Goal: Information Seeking & Learning: Check status

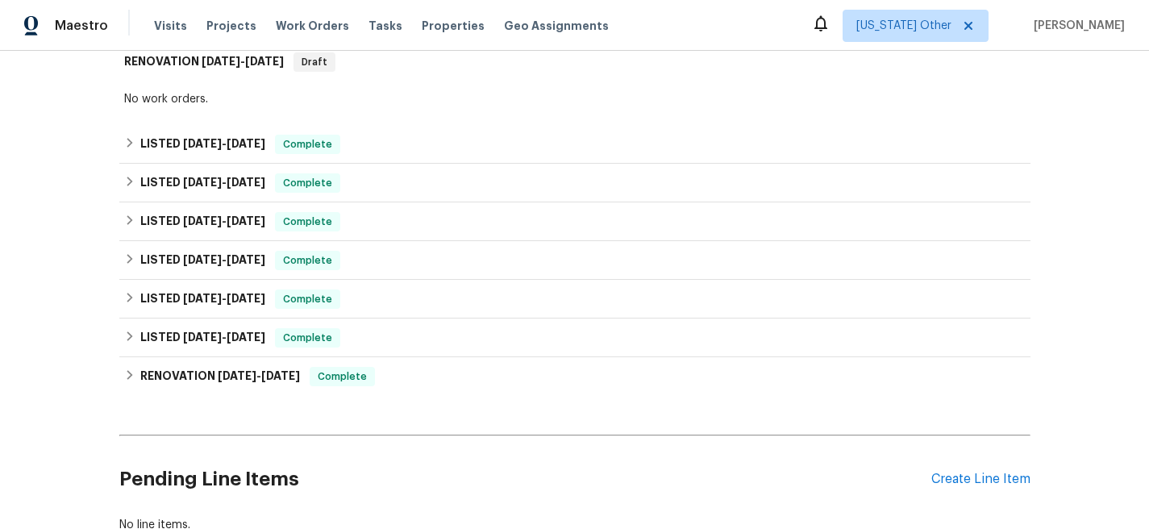
scroll to position [364, 0]
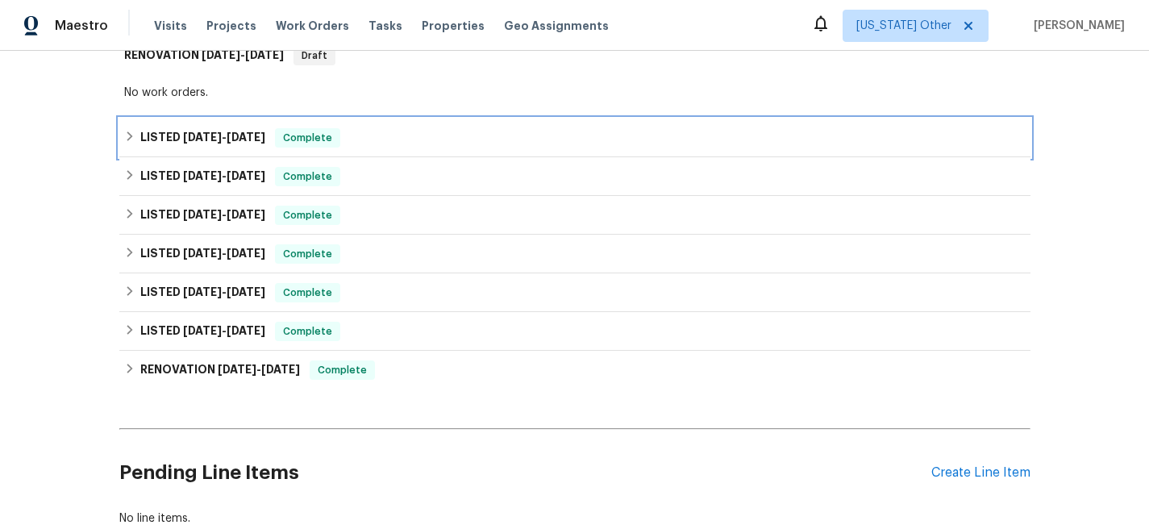
click at [187, 134] on span "[DATE]" at bounding box center [202, 136] width 39 height 11
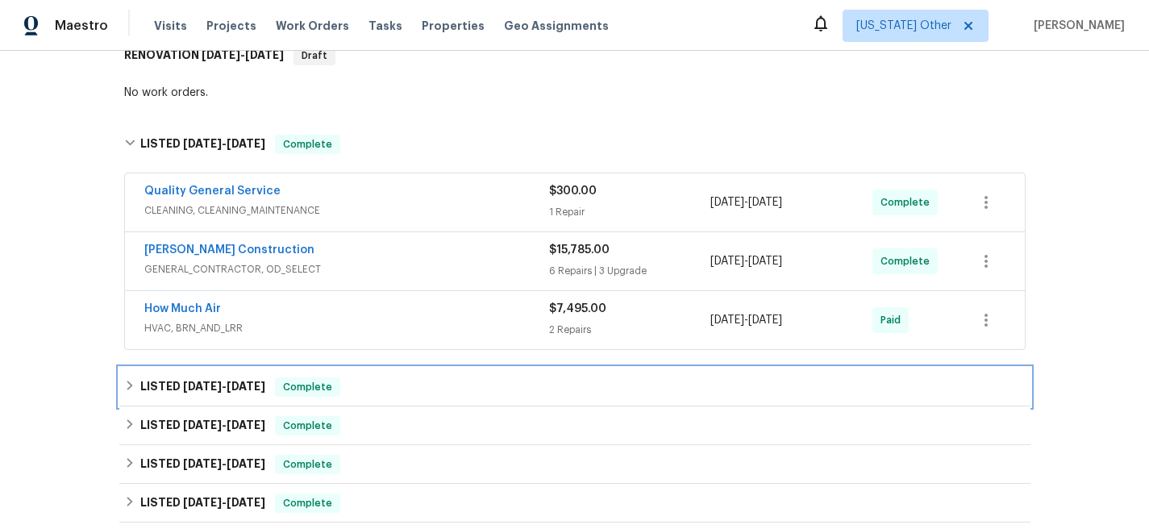
click at [192, 382] on span "[DATE]" at bounding box center [202, 386] width 39 height 11
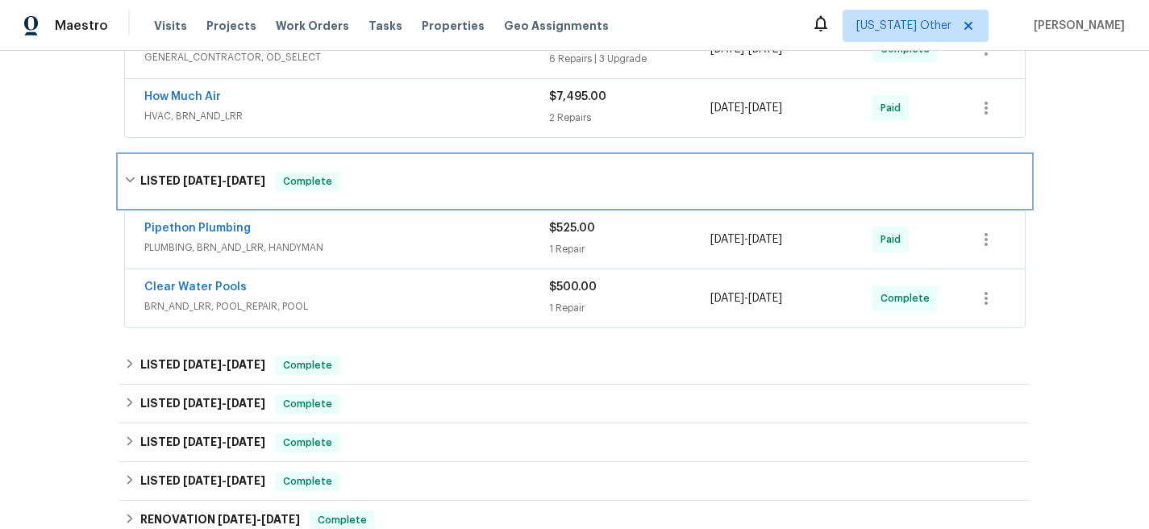
scroll to position [602, 0]
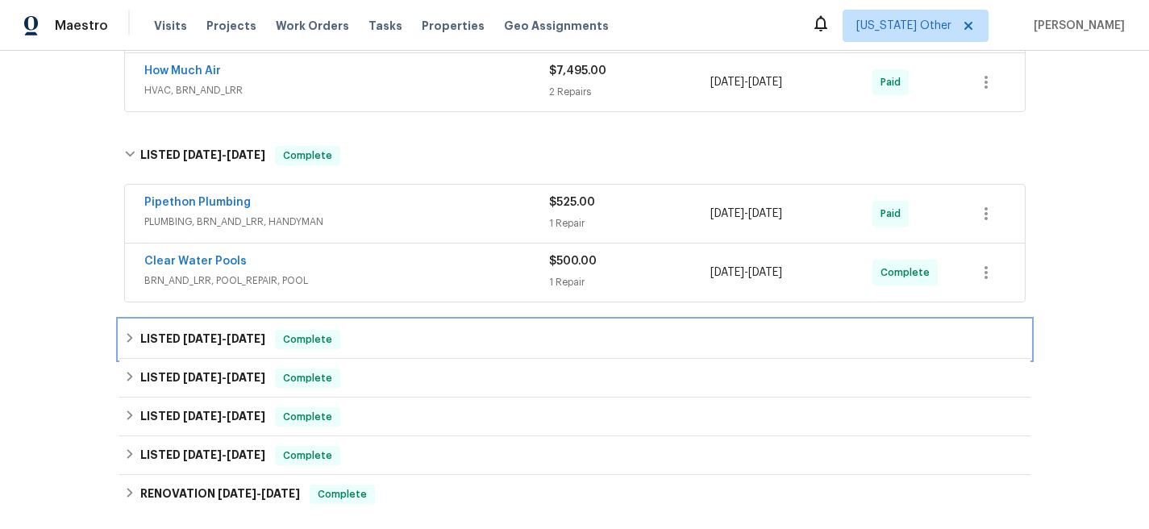
click at [186, 338] on span "[DATE]" at bounding box center [202, 338] width 39 height 11
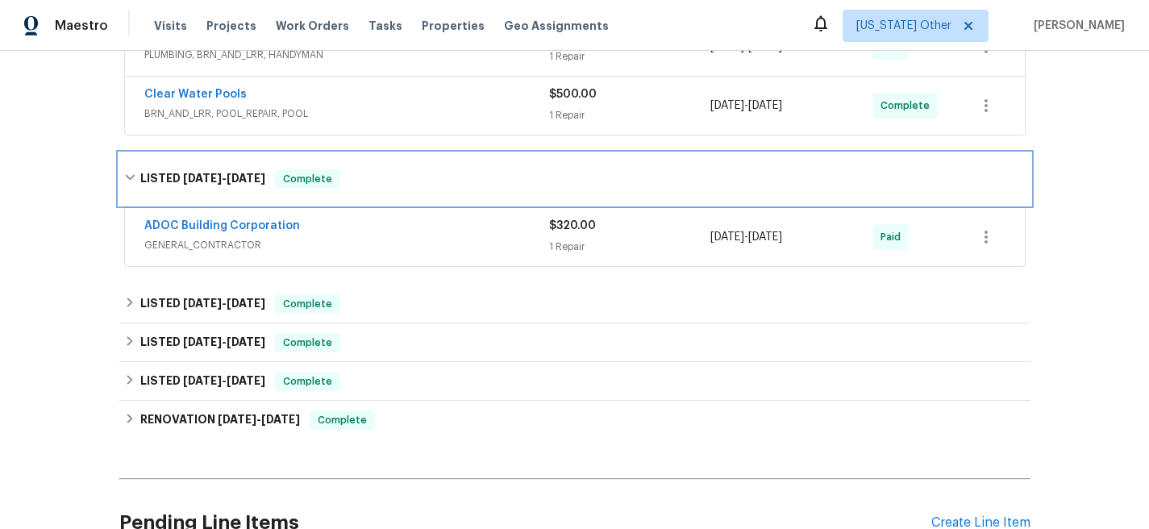
scroll to position [772, 0]
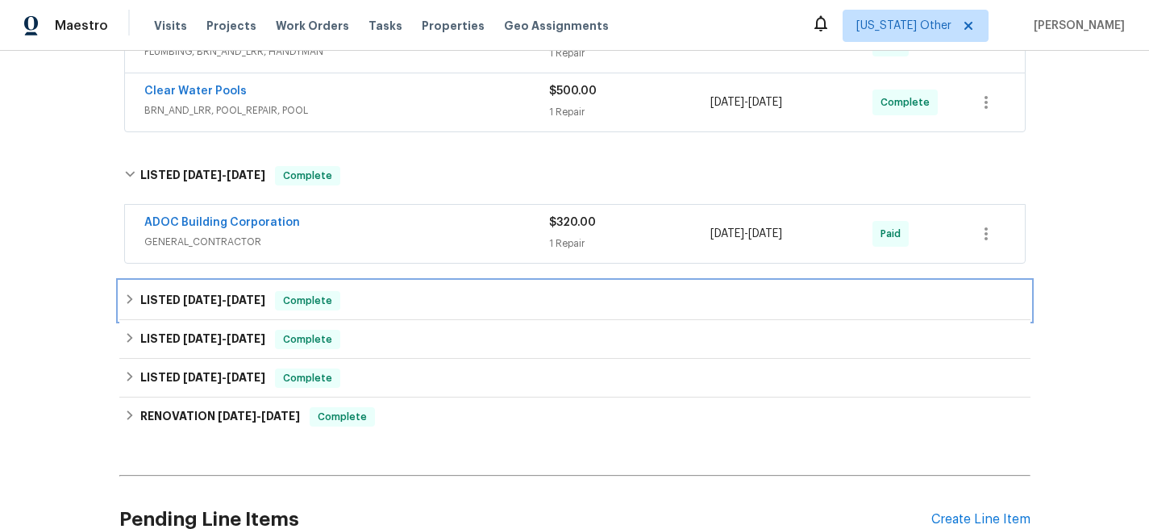
click at [181, 294] on h6 "LISTED [DATE] - [DATE]" at bounding box center [202, 300] width 125 height 19
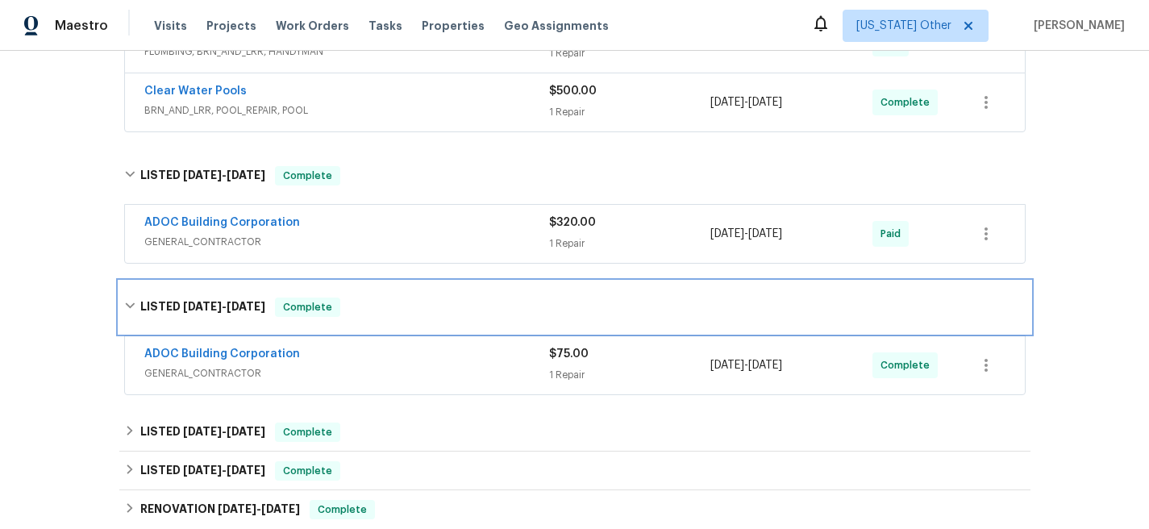
scroll to position [907, 0]
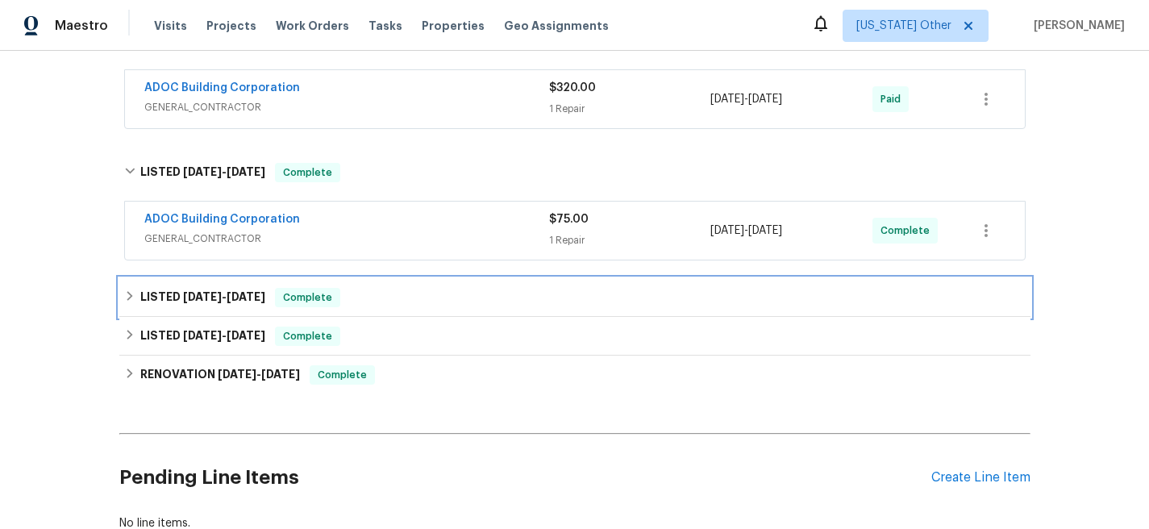
click at [181, 289] on h6 "LISTED [DATE] - [DATE]" at bounding box center [202, 297] width 125 height 19
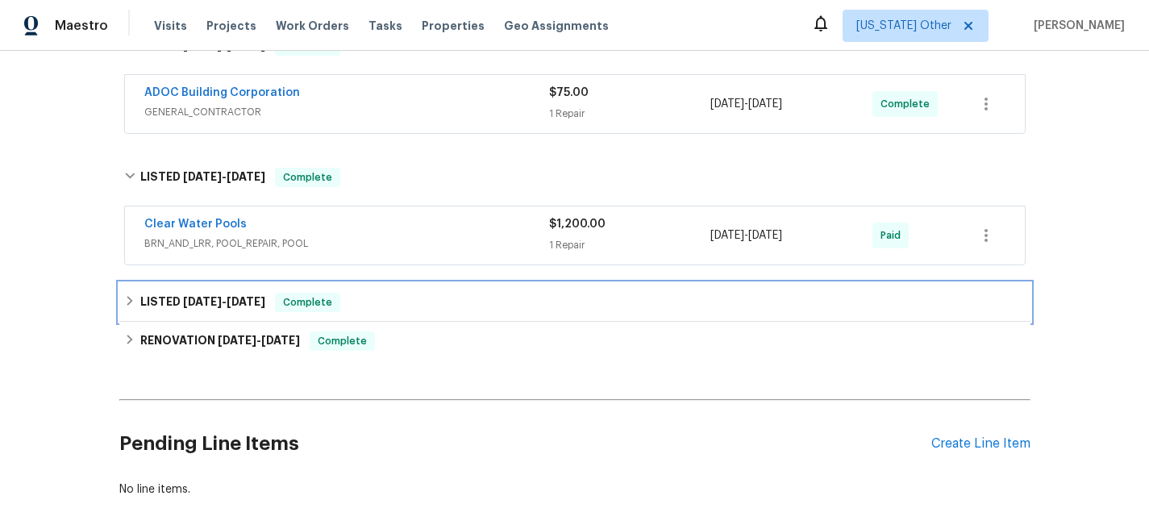
click at [181, 289] on div "LISTED [DATE] - [DATE] Complete" at bounding box center [574, 302] width 911 height 39
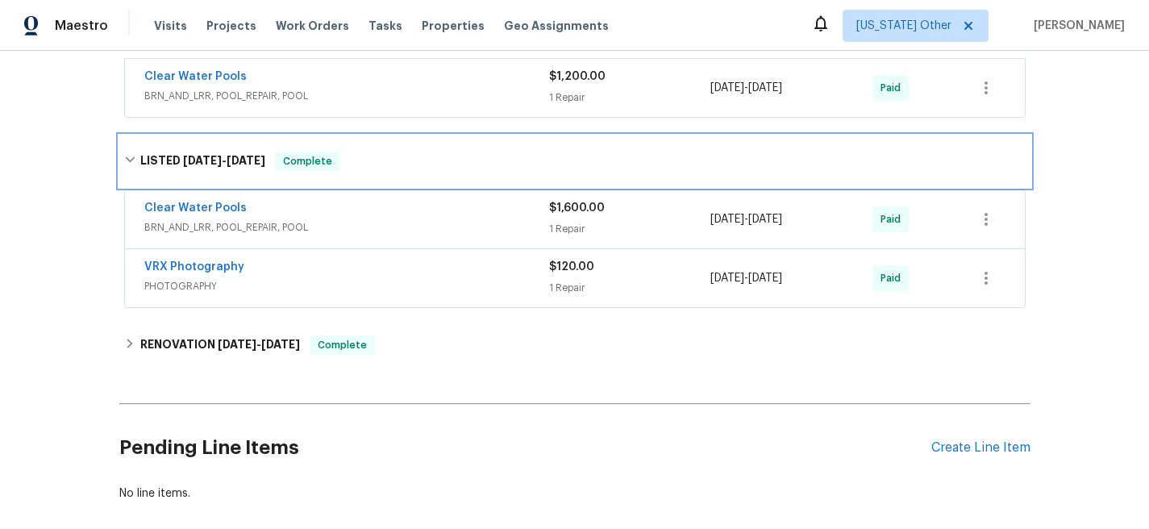
scroll to position [1209, 0]
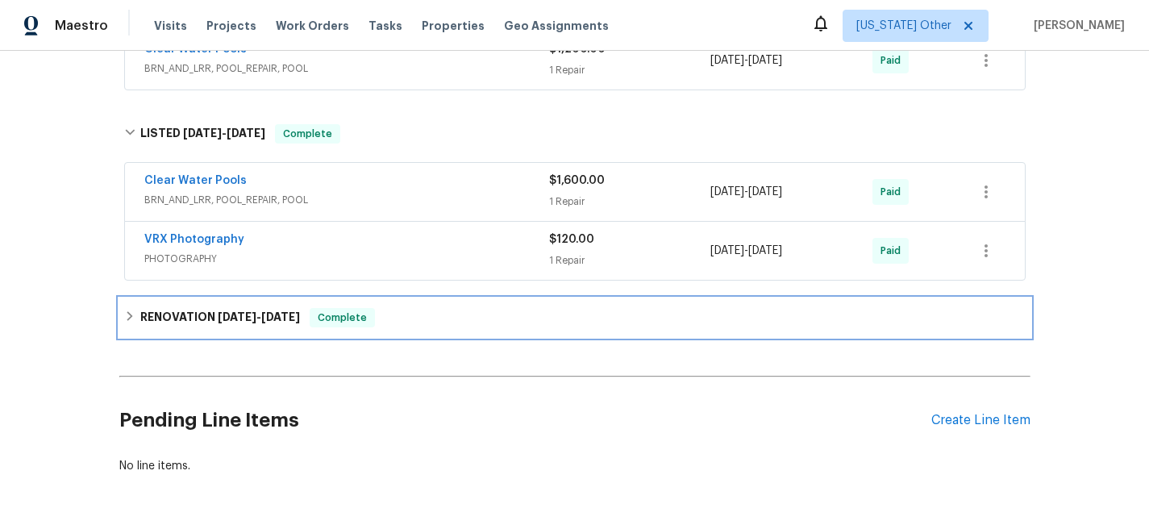
click at [184, 315] on h6 "RENOVATION [DATE] - [DATE]" at bounding box center [220, 317] width 160 height 19
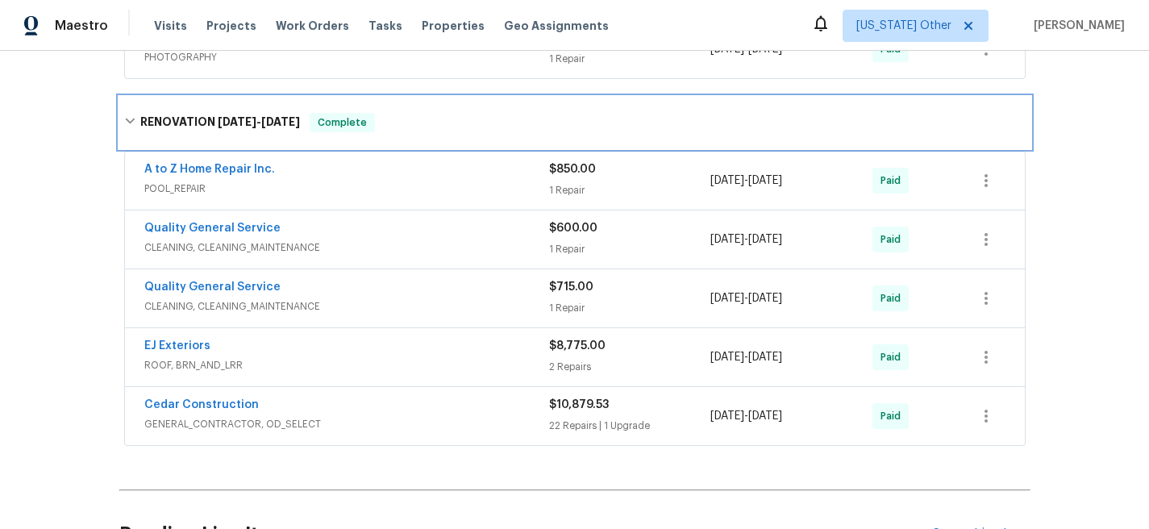
scroll to position [1456, 0]
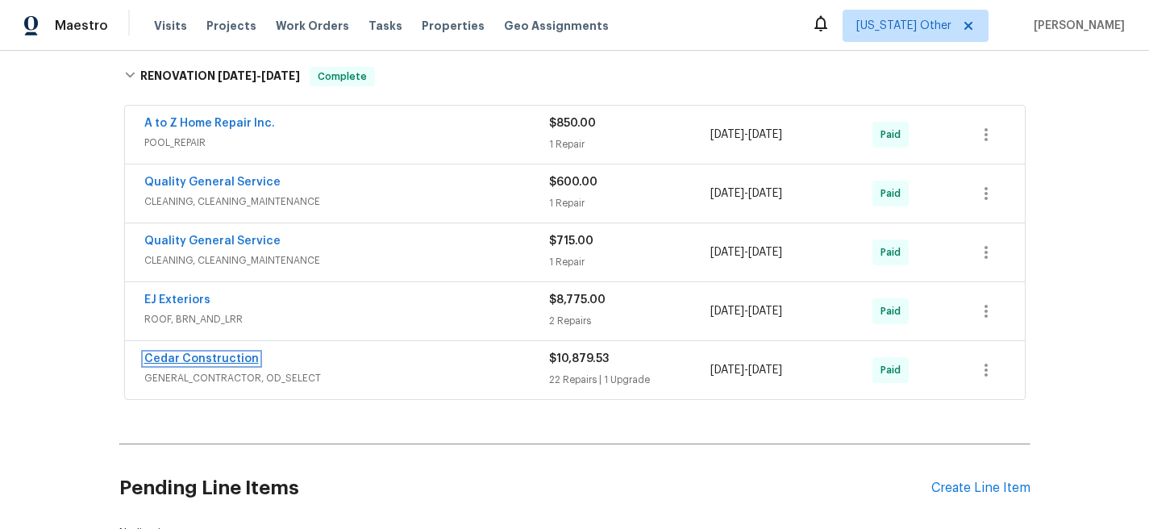
click at [181, 359] on link "Cedar Construction" at bounding box center [201, 358] width 115 height 11
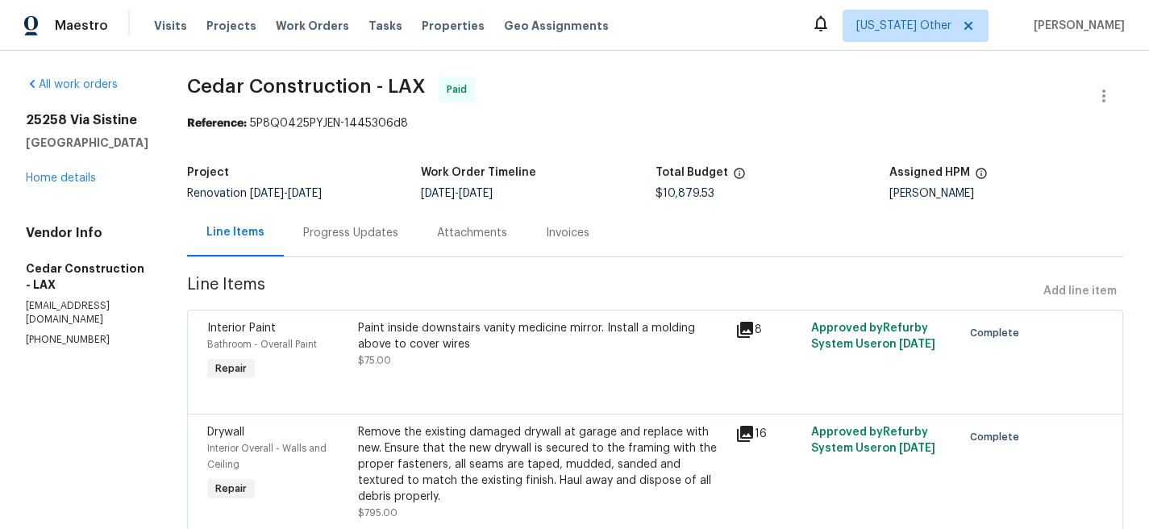
click at [589, 225] on div "Invoices" at bounding box center [568, 233] width 44 height 16
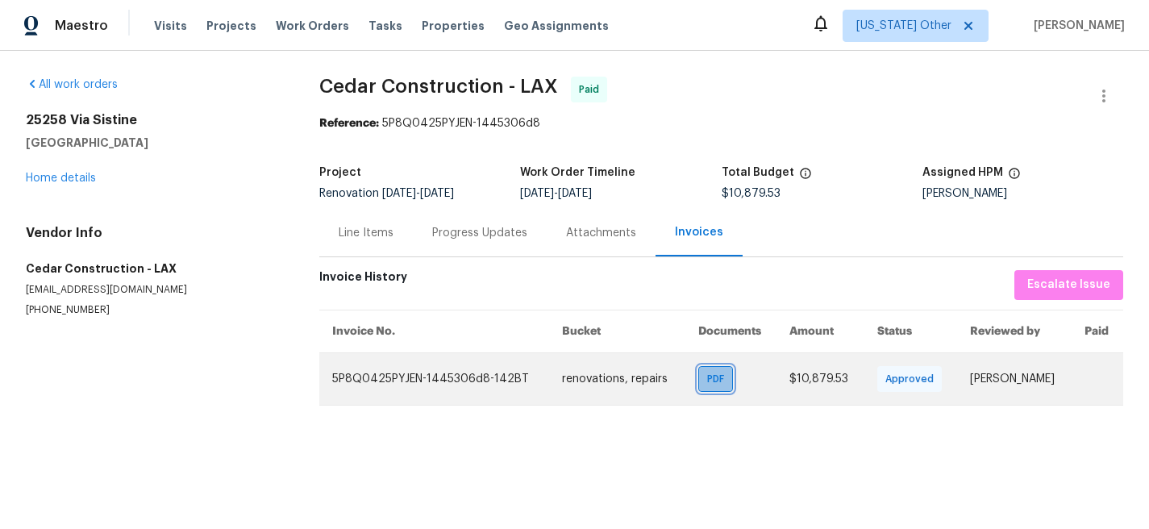
click at [707, 382] on span "PDF" at bounding box center [718, 379] width 23 height 16
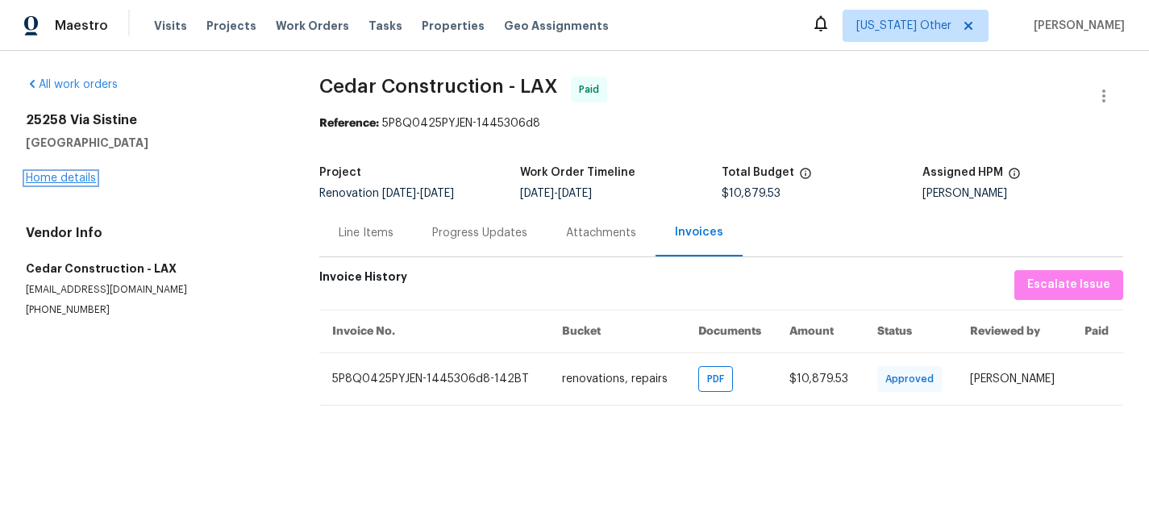
click at [60, 180] on link "Home details" at bounding box center [61, 178] width 70 height 11
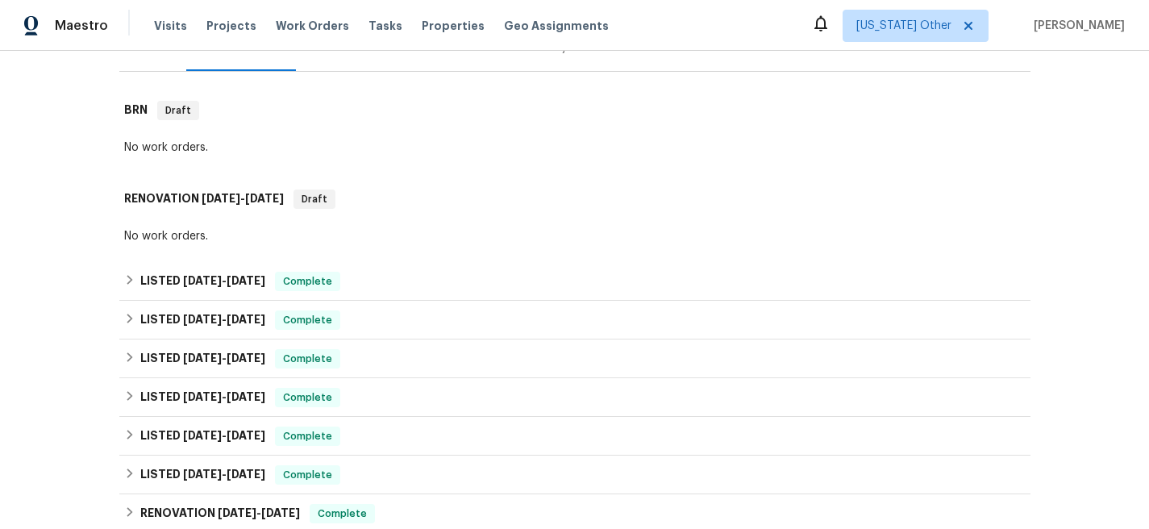
scroll to position [233, 0]
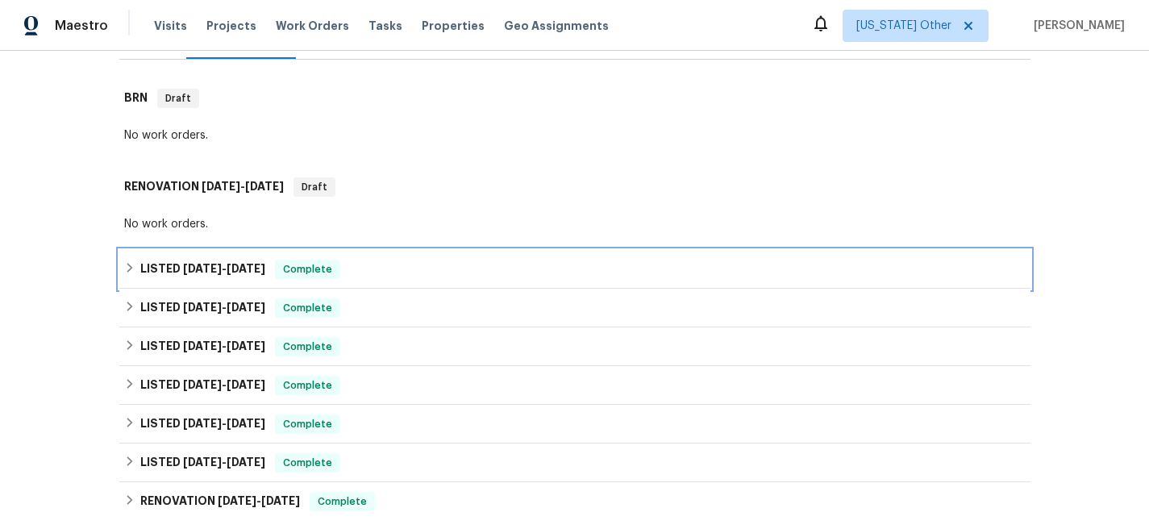
click at [189, 276] on h6 "LISTED [DATE] - [DATE]" at bounding box center [202, 269] width 125 height 19
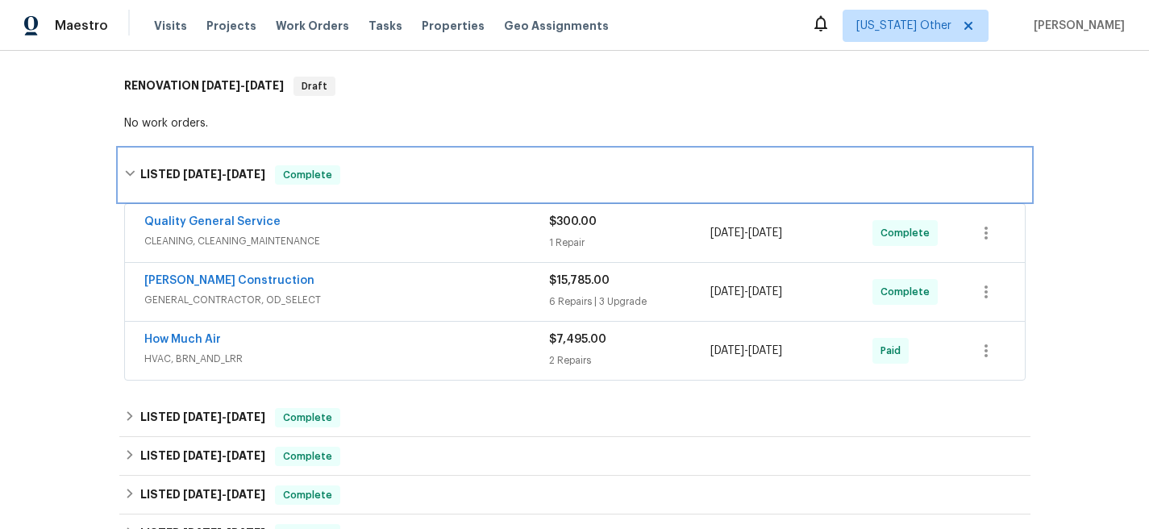
scroll to position [335, 0]
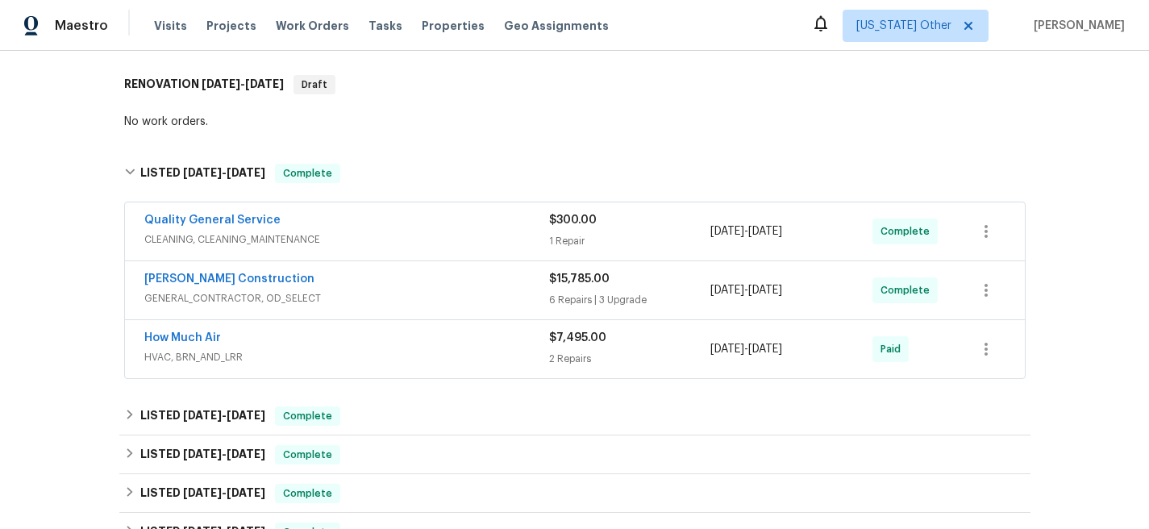
click at [296, 216] on div "Quality General Service" at bounding box center [346, 221] width 405 height 19
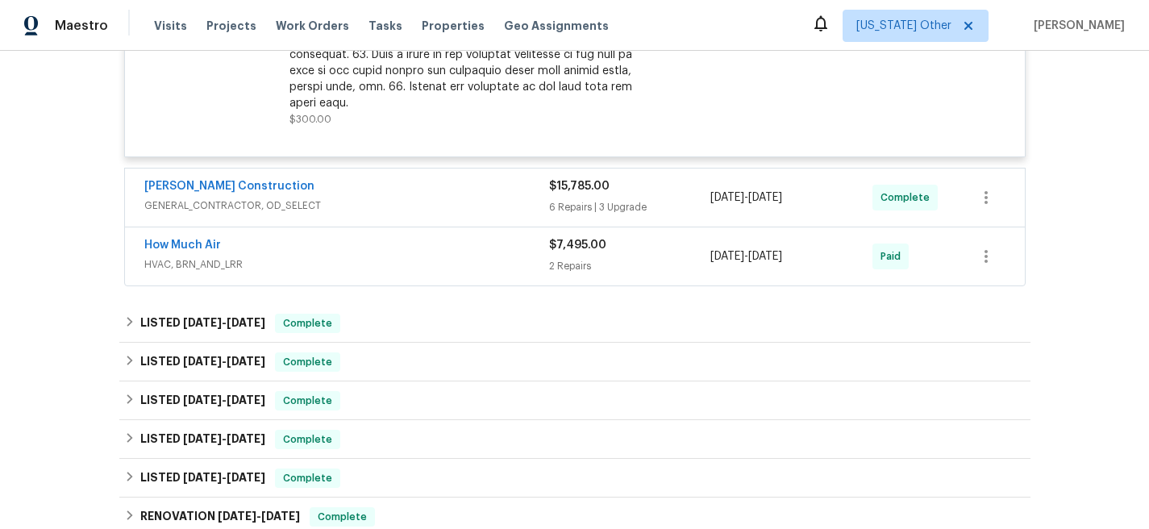
scroll to position [895, 0]
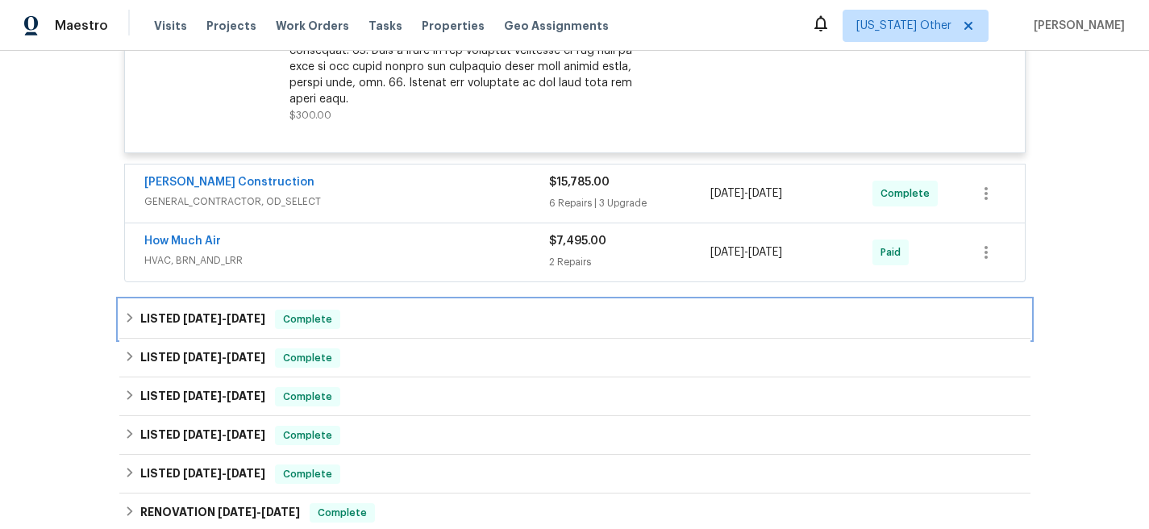
click at [215, 313] on span "[DATE]" at bounding box center [202, 318] width 39 height 11
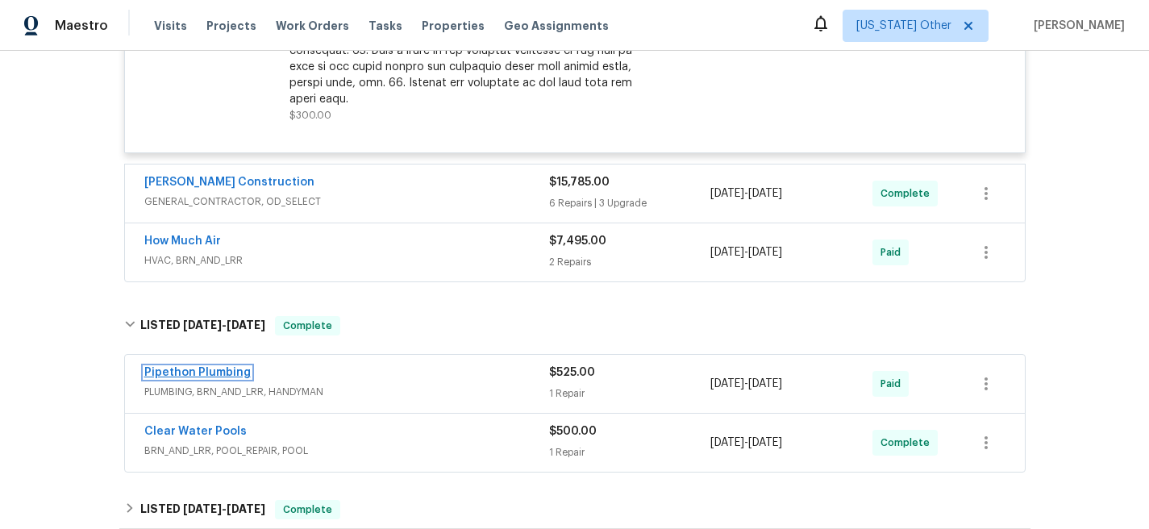
click at [204, 367] on link "Pipethon Plumbing" at bounding box center [197, 372] width 106 height 11
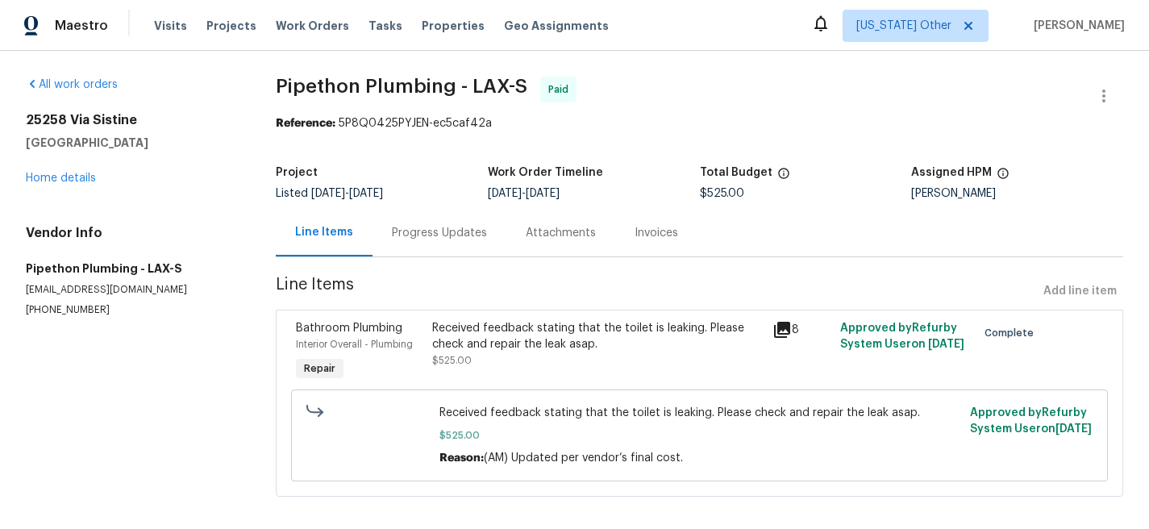
click at [652, 227] on div "Invoices" at bounding box center [657, 233] width 44 height 16
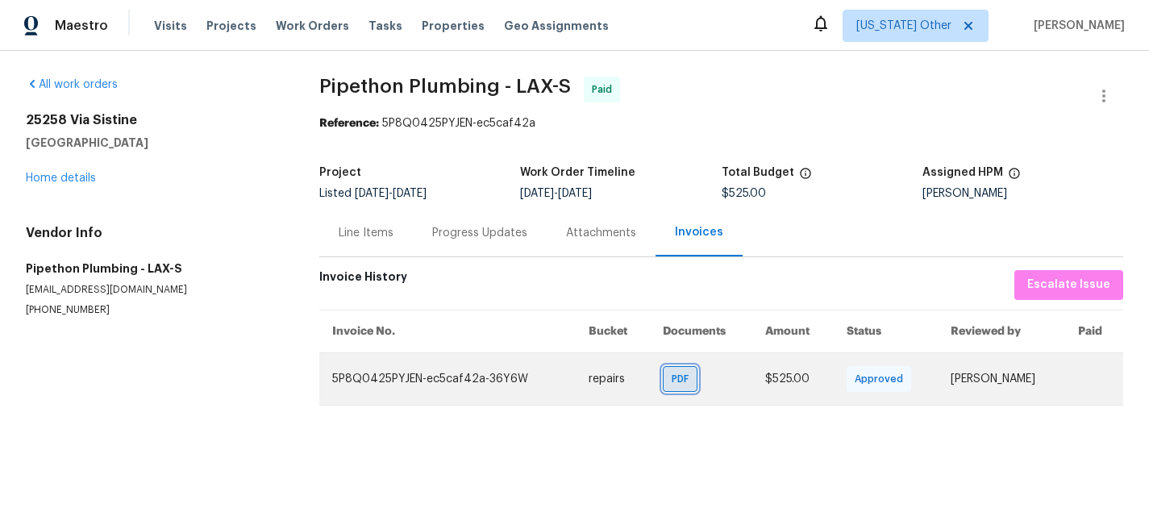
click at [672, 376] on span "PDF" at bounding box center [683, 379] width 23 height 16
